Goal: Navigation & Orientation: Find specific page/section

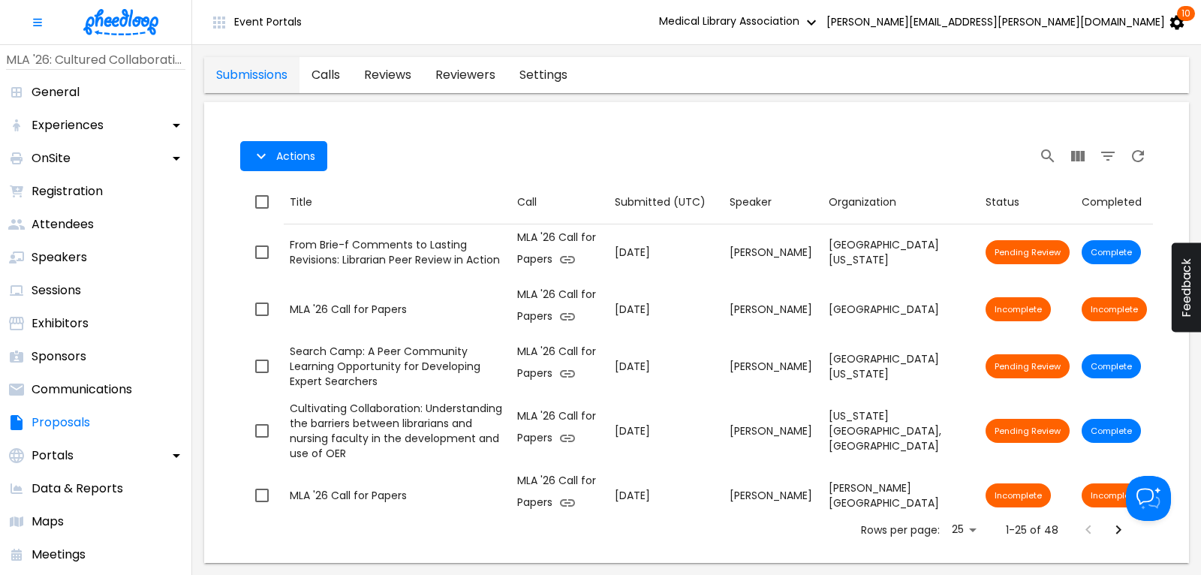
click at [124, 18] on img at bounding box center [120, 22] width 75 height 26
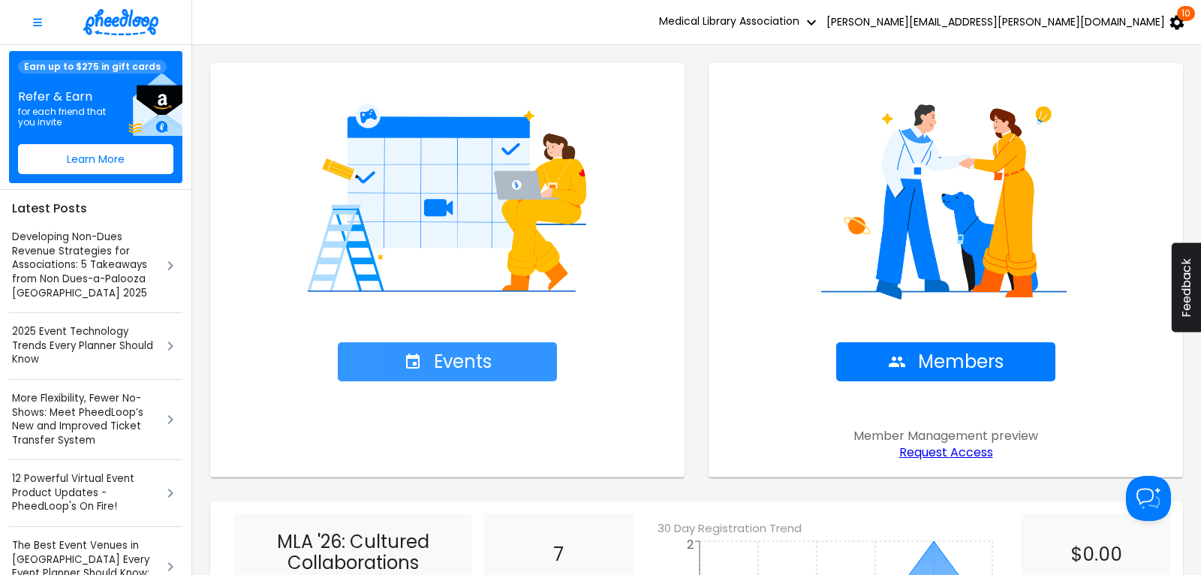
click at [462, 363] on span "Events" at bounding box center [448, 361] width 88 height 21
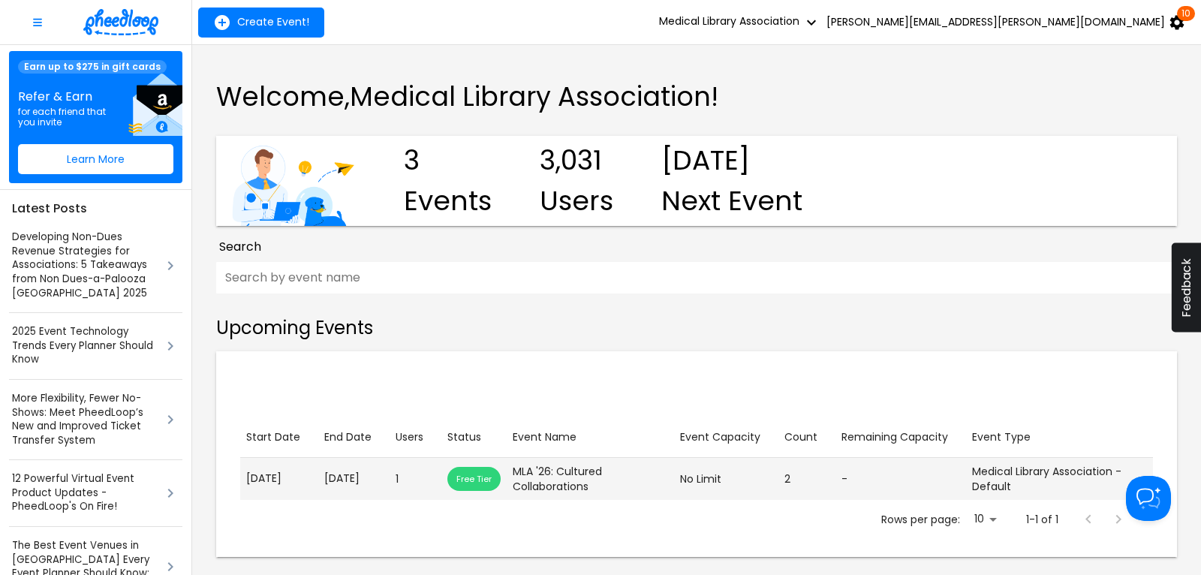
click at [351, 485] on p "[DATE]" at bounding box center [353, 479] width 59 height 16
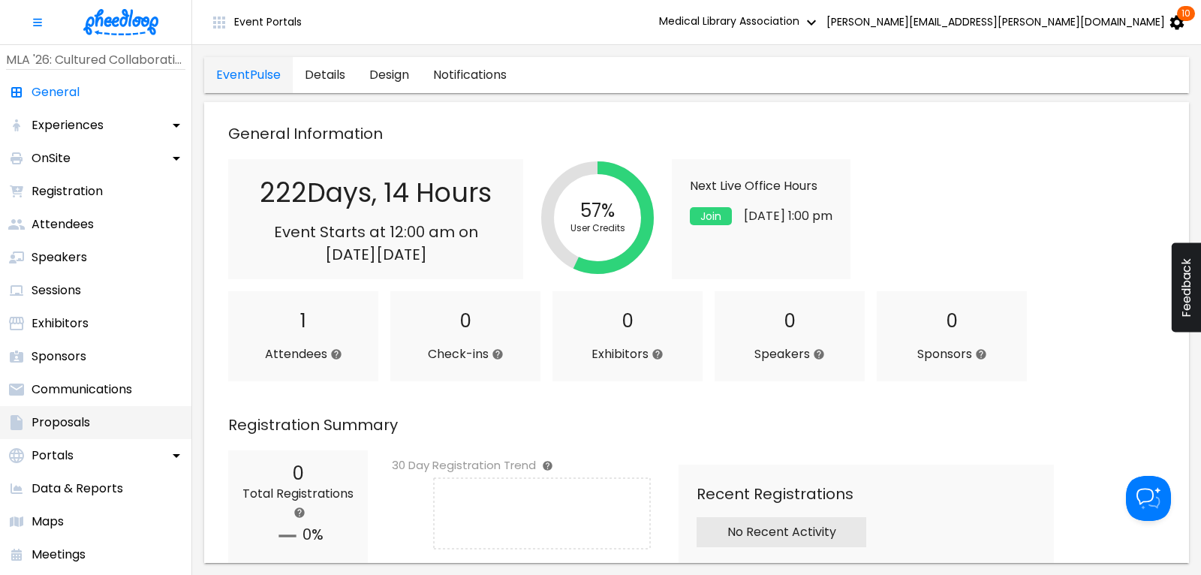
click at [50, 421] on p "Proposals" at bounding box center [61, 423] width 59 height 18
